Goal: Information Seeking & Learning: Learn about a topic

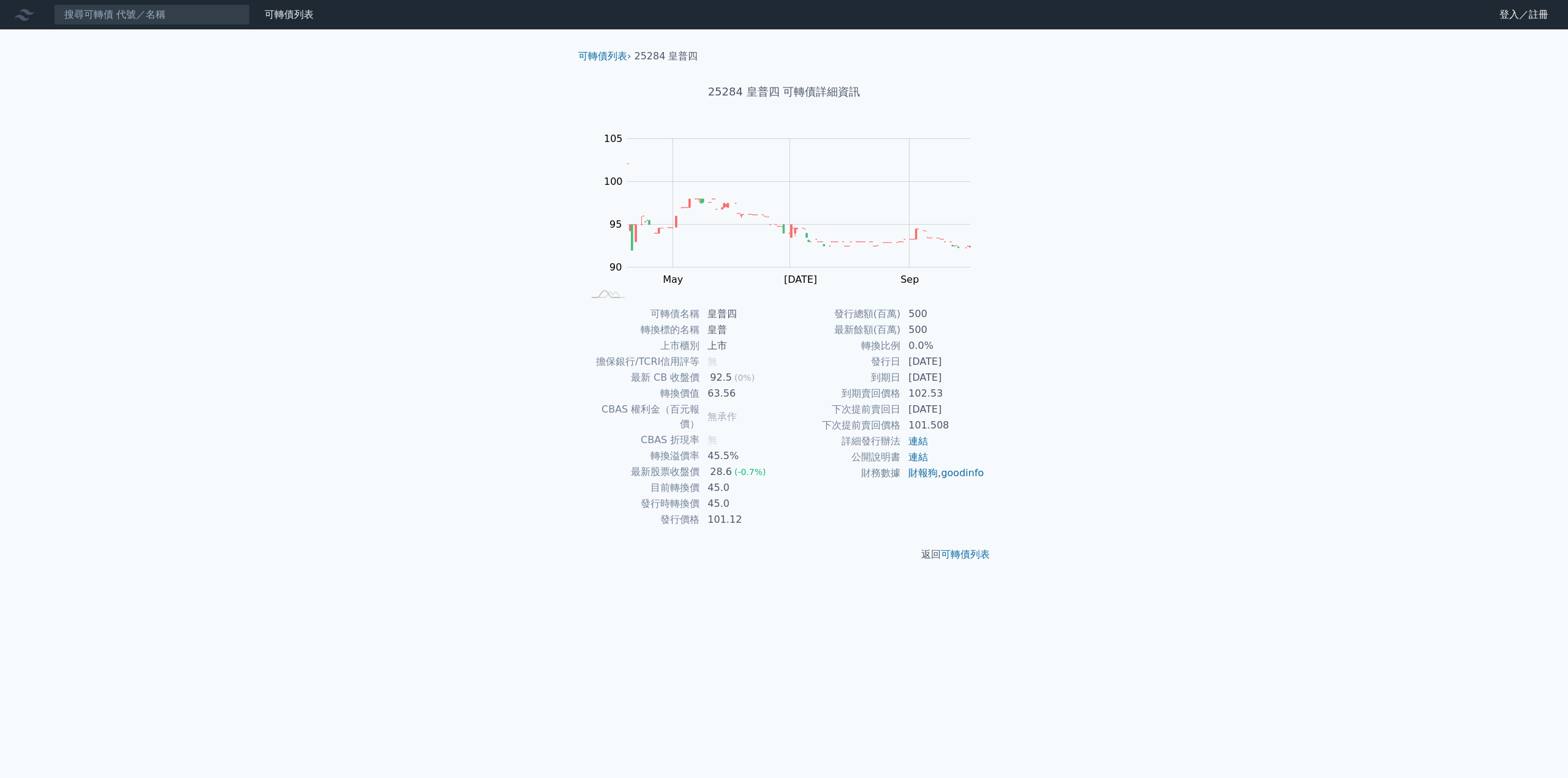
click at [598, 47] on div "可轉債列表 › 25284 皇普四" at bounding box center [784, 45] width 431 height 34
click at [597, 63] on li "可轉債列表 ›" at bounding box center [604, 56] width 52 height 14
click at [598, 59] on link "可轉債列表" at bounding box center [602, 56] width 49 height 12
